Goal: Information Seeking & Learning: Learn about a topic

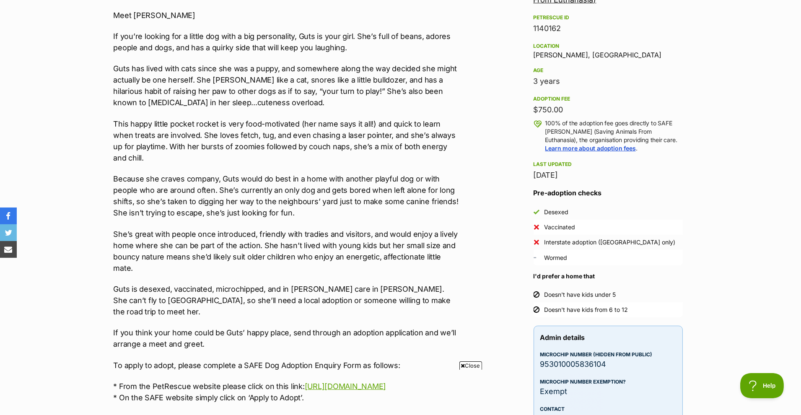
scroll to position [812, 0]
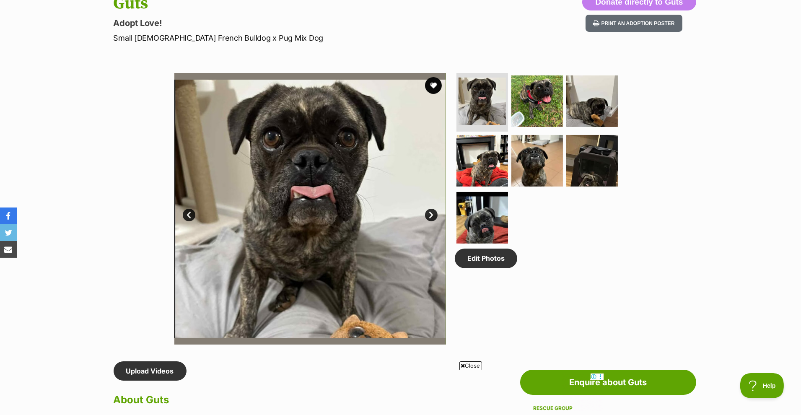
click at [432, 216] on link "Next" at bounding box center [431, 215] width 13 height 13
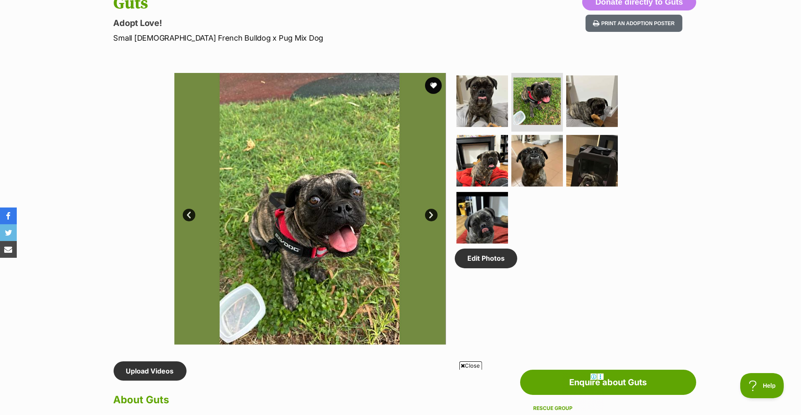
click at [432, 216] on link "Next" at bounding box center [431, 215] width 13 height 13
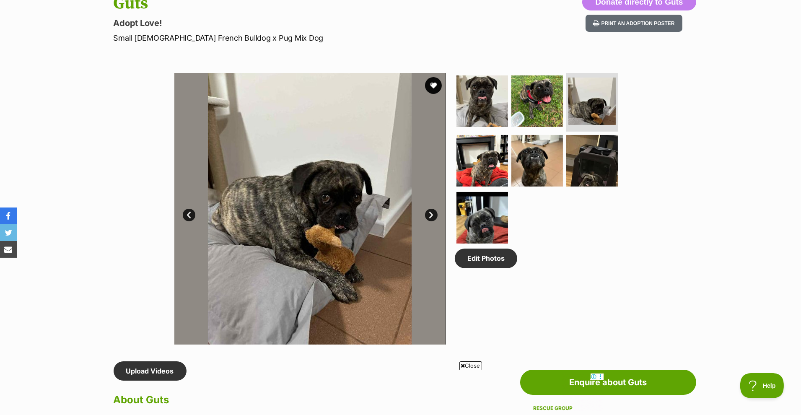
click at [432, 216] on link "Next" at bounding box center [431, 215] width 13 height 13
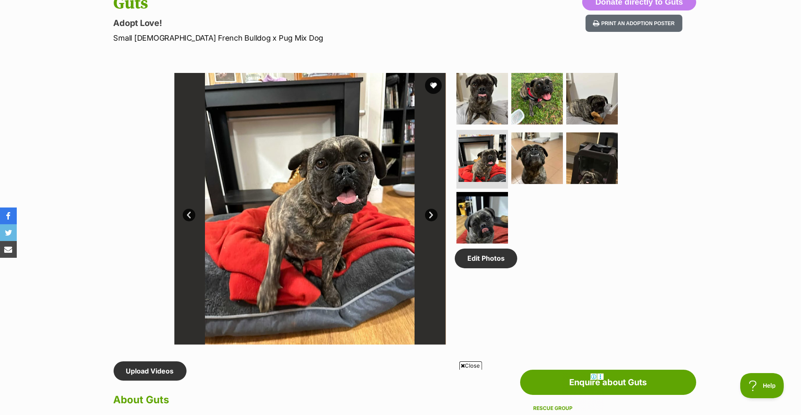
click at [432, 216] on link "Next" at bounding box center [431, 215] width 13 height 13
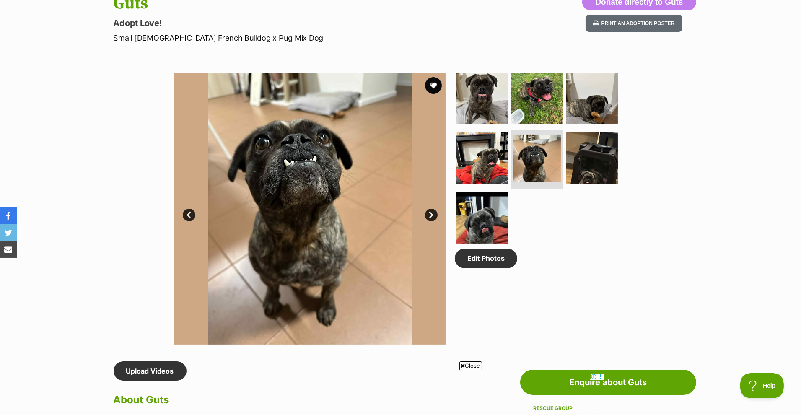
click at [432, 216] on link "Next" at bounding box center [431, 215] width 13 height 13
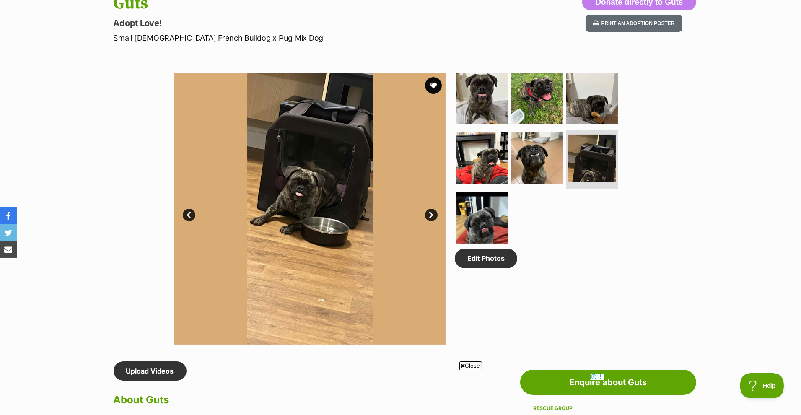
click at [432, 216] on link "Next" at bounding box center [431, 215] width 13 height 13
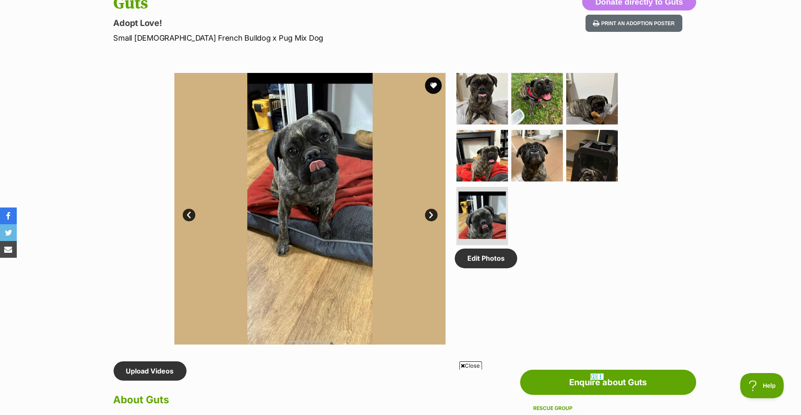
click at [432, 216] on link "Next" at bounding box center [431, 215] width 13 height 13
